Goal: Task Accomplishment & Management: Complete application form

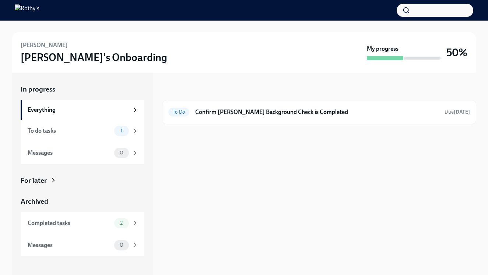
scroll to position [9, 0]
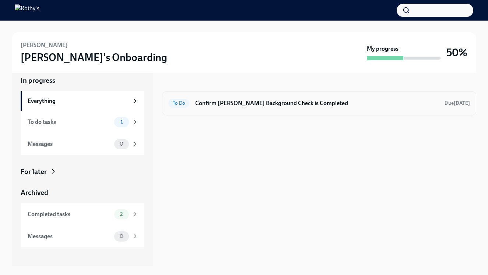
click at [255, 105] on h6 "Confirm [PERSON_NAME] Background Check is Completed" at bounding box center [316, 103] width 243 height 8
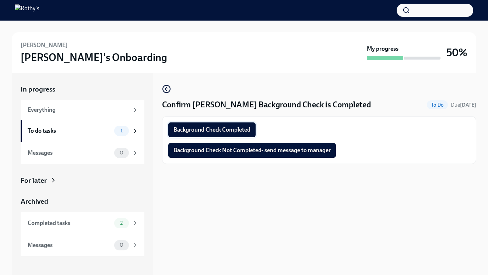
click at [232, 130] on span "Background Check Completed" at bounding box center [211, 129] width 77 height 7
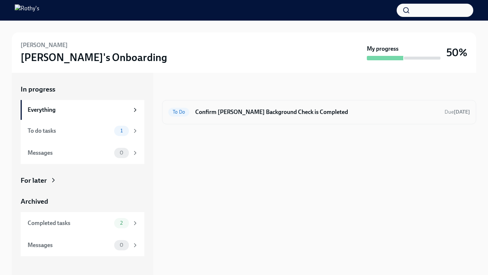
click at [256, 119] on div "To Do Confirm Dulce Brandao-DaSilva's Background Check is Completed Due tomorrow" at bounding box center [319, 112] width 314 height 24
click at [245, 114] on h6 "Confirm Dulce Brandao-DaSilva's Background Check is Completed" at bounding box center [316, 112] width 243 height 8
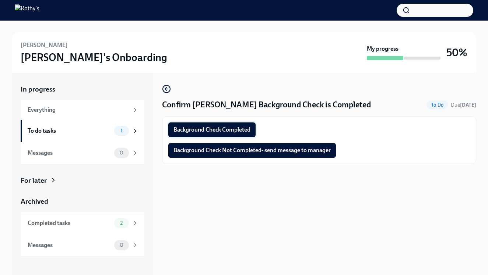
click at [211, 131] on span "Background Check Completed" at bounding box center [211, 129] width 77 height 7
